Goal: Task Accomplishment & Management: Manage account settings

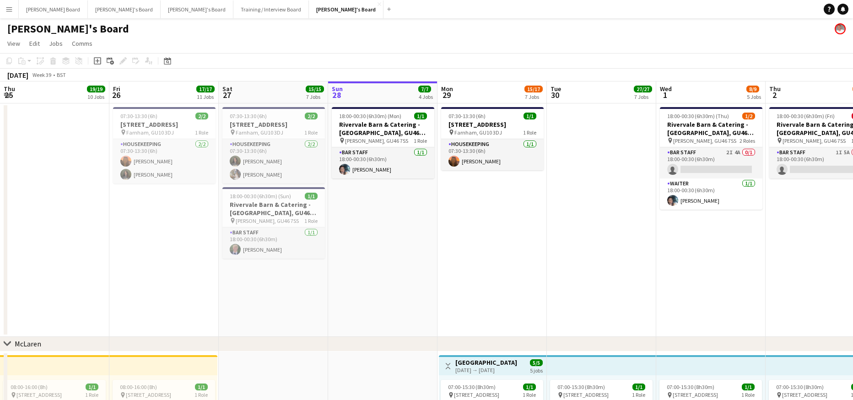
scroll to position [0, 261]
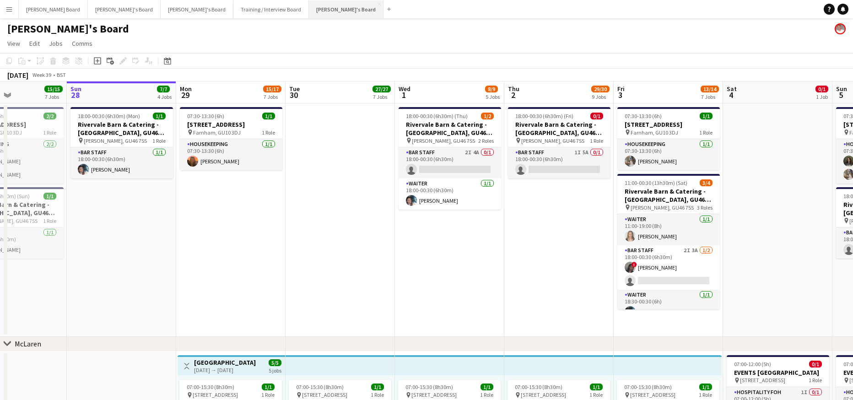
click at [309, 8] on button "[PERSON_NAME]'s Board Close" at bounding box center [346, 9] width 75 height 18
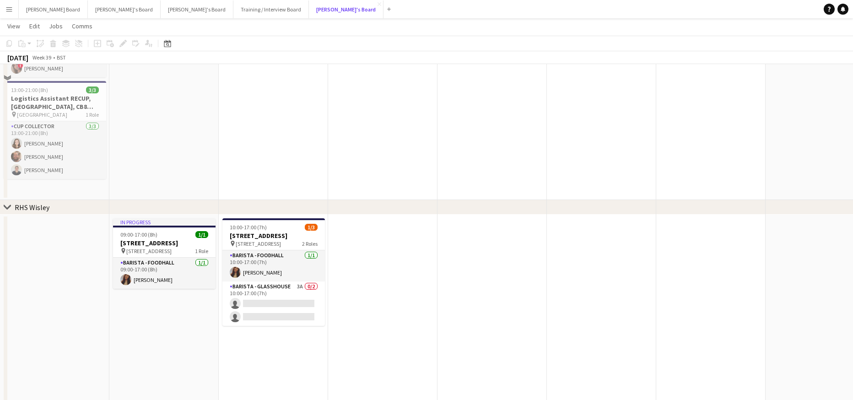
scroll to position [1606, 0]
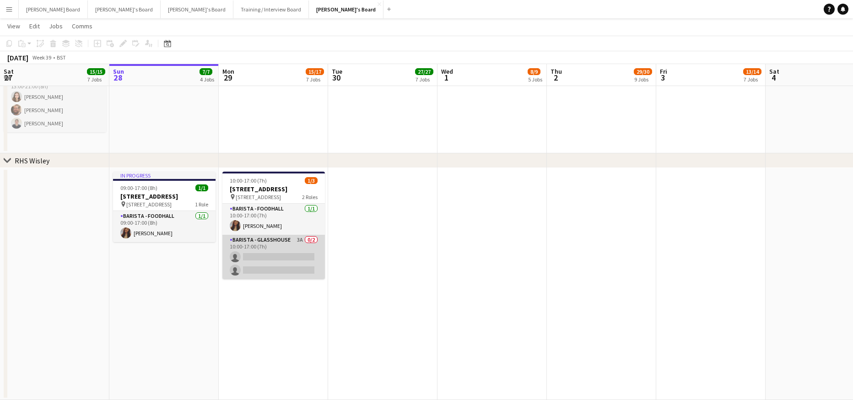
click at [277, 256] on app-card-role "Barista - Glasshouse 3A 0/2 10:00-17:00 (7h) single-neutral-actions single-neut…" at bounding box center [273, 257] width 103 height 44
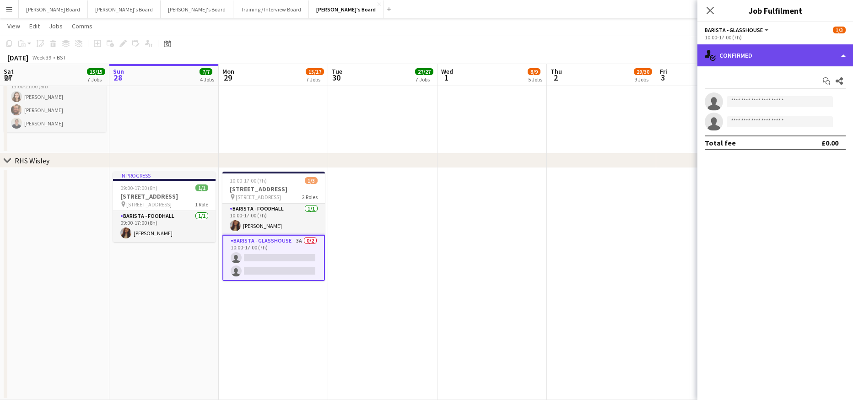
click at [774, 54] on div "single-neutral-actions-check-2 Confirmed" at bounding box center [776, 55] width 156 height 22
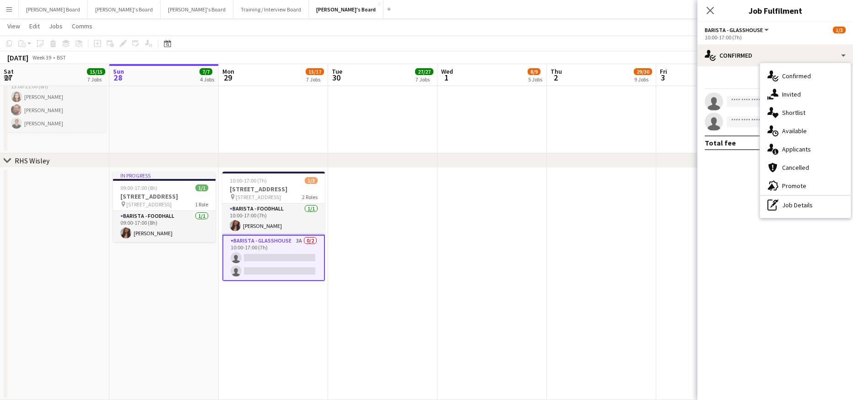
click at [797, 145] on div "single-neutral-actions-information Applicants" at bounding box center [805, 149] width 91 height 18
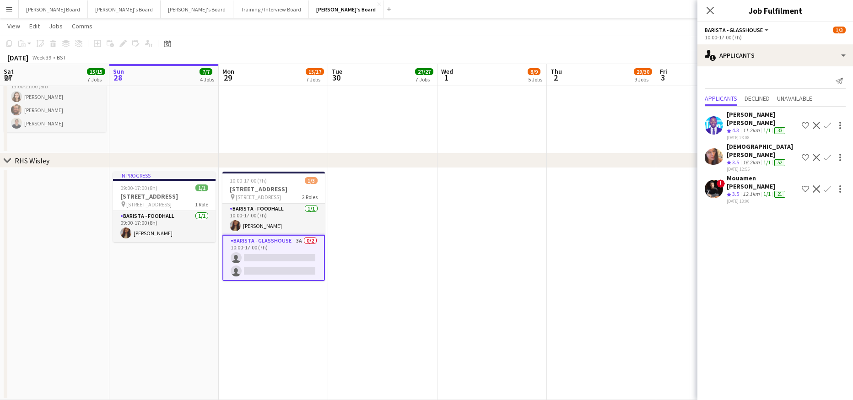
click at [755, 198] on div "[DATE] 13:00" at bounding box center [762, 201] width 71 height 6
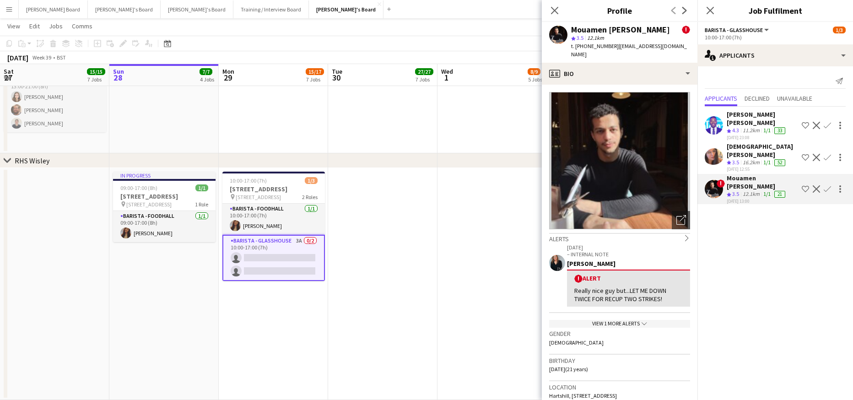
click at [620, 320] on div "View 1 more alerts chevron-down" at bounding box center [619, 324] width 141 height 8
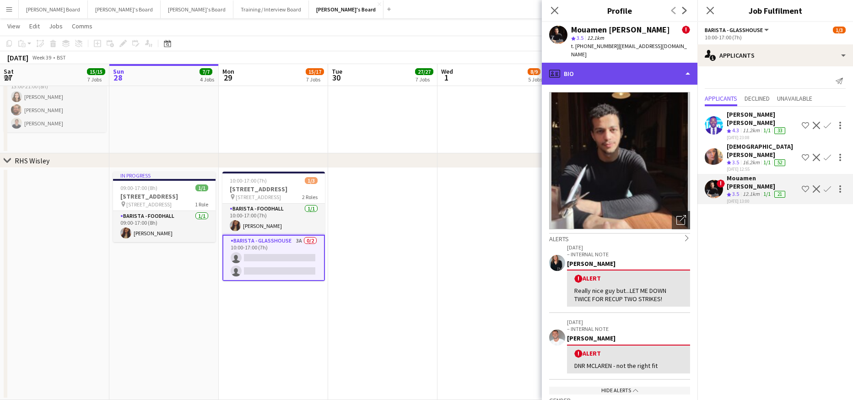
click at [608, 63] on div "profile Bio" at bounding box center [620, 74] width 156 height 22
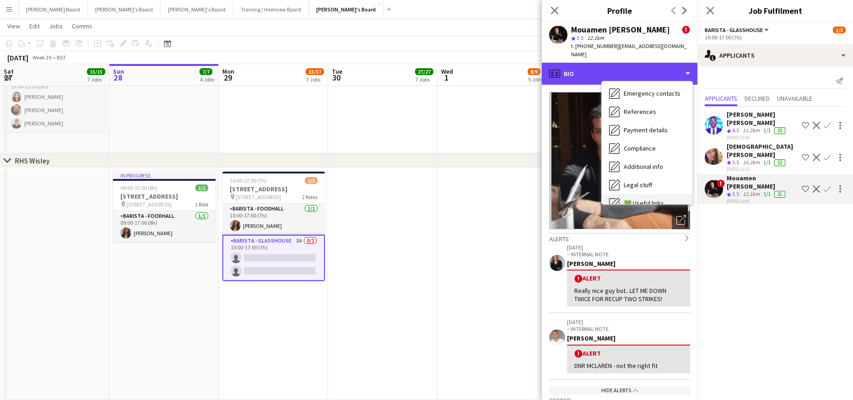
scroll to position [141, 0]
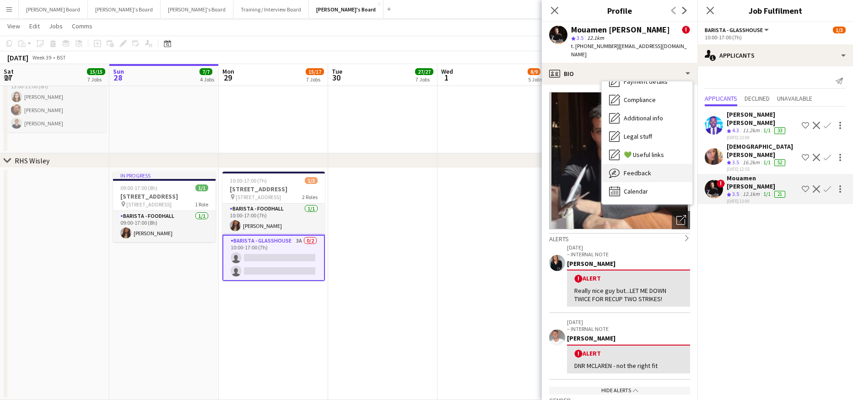
click at [651, 172] on div "Feedback Feedback" at bounding box center [647, 173] width 91 height 18
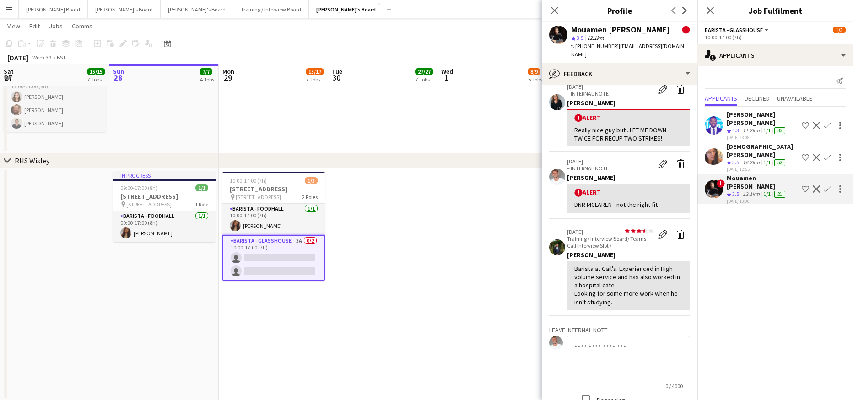
scroll to position [61, 0]
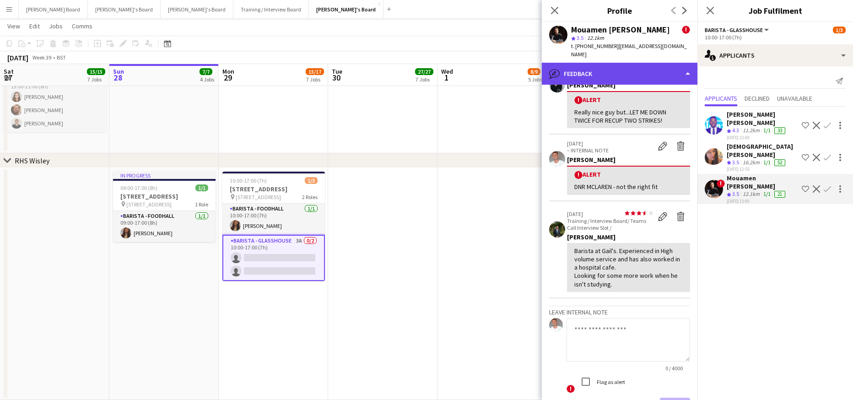
click at [616, 65] on div "bubble-pencil Feedback" at bounding box center [620, 74] width 156 height 22
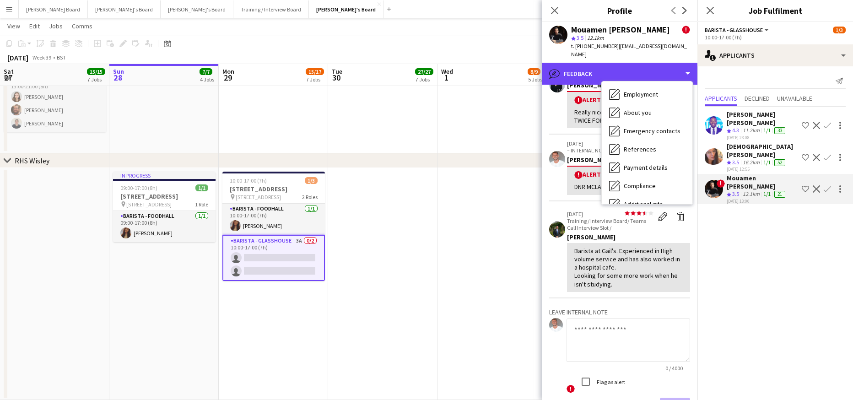
scroll to position [0, 0]
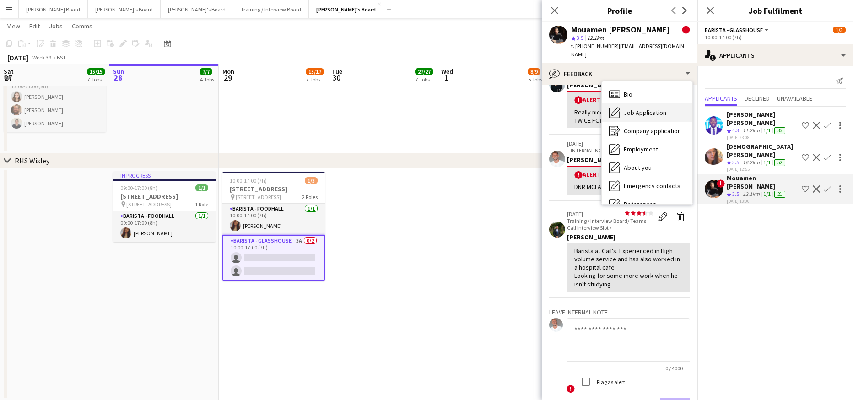
click at [653, 108] on span "Job Application" at bounding box center [645, 112] width 43 height 8
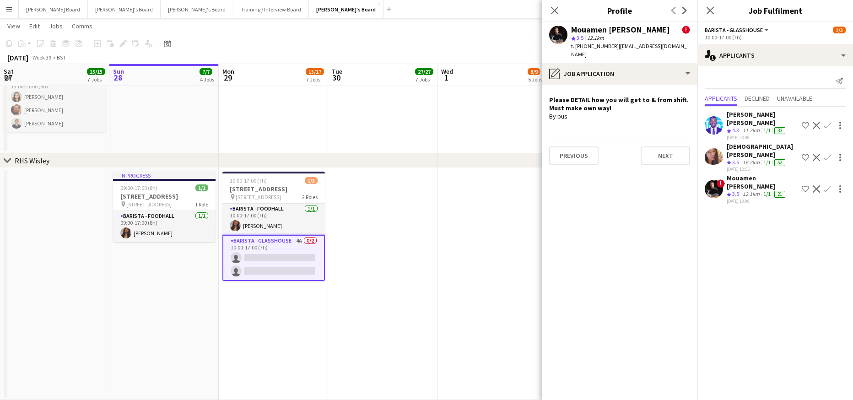
click at [761, 159] on div "16.2km" at bounding box center [751, 163] width 21 height 8
